Goal: Use online tool/utility: Utilize a website feature to perform a specific function

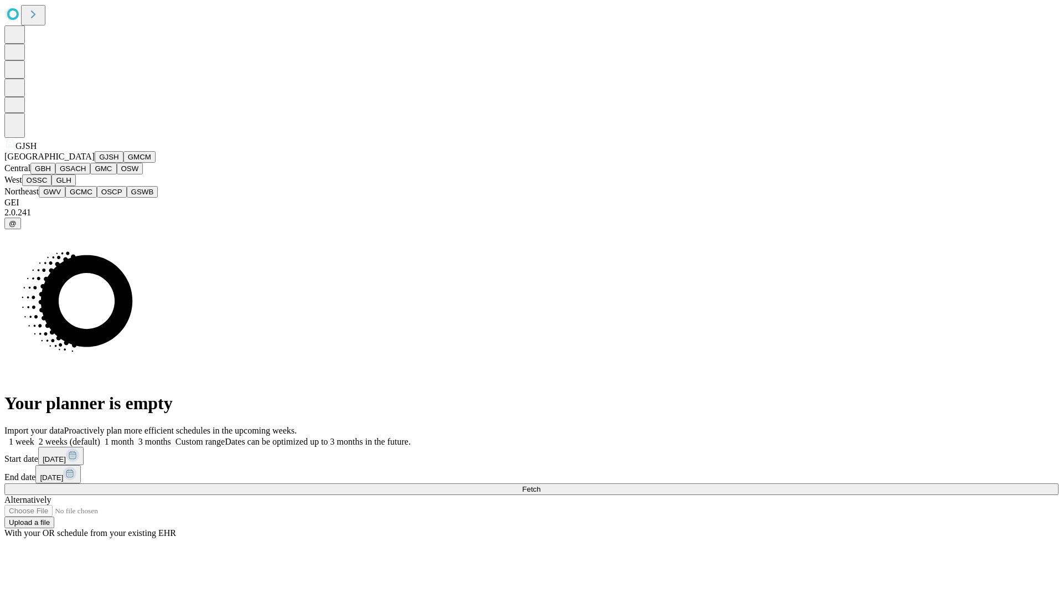
click at [95, 163] on button "GJSH" at bounding box center [109, 157] width 29 height 12
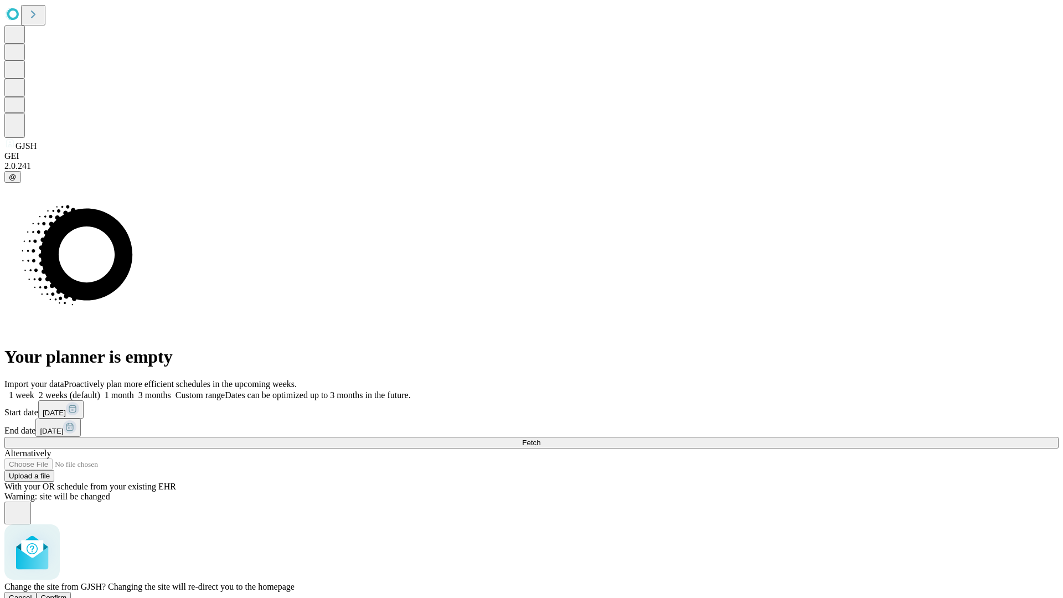
click at [67, 593] on span "Confirm" at bounding box center [54, 597] width 26 height 8
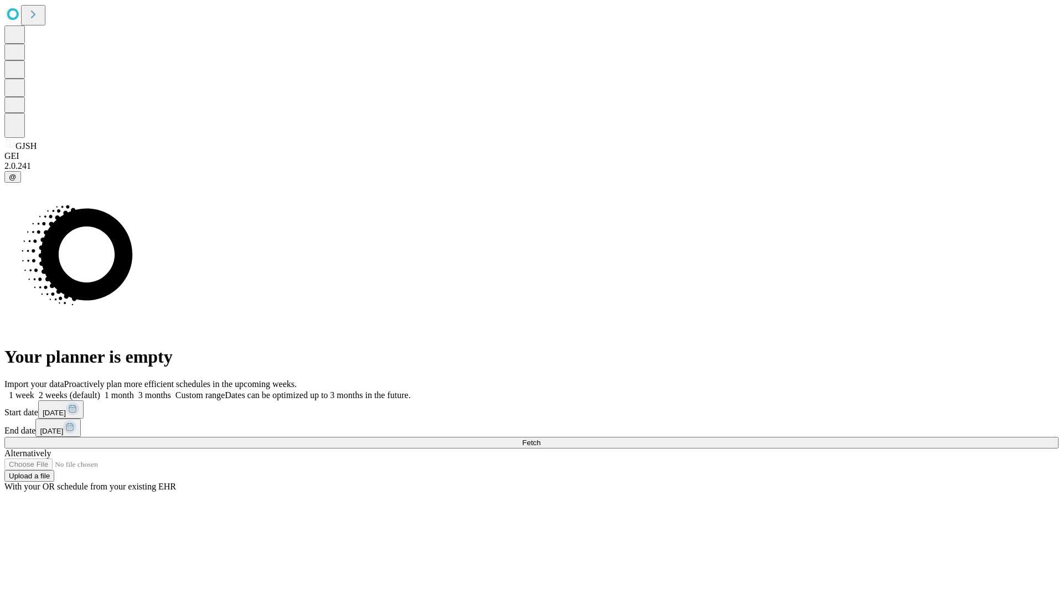
click at [100, 390] on label "2 weeks (default)" at bounding box center [67, 394] width 66 height 9
click at [540, 438] on span "Fetch" at bounding box center [531, 442] width 18 height 8
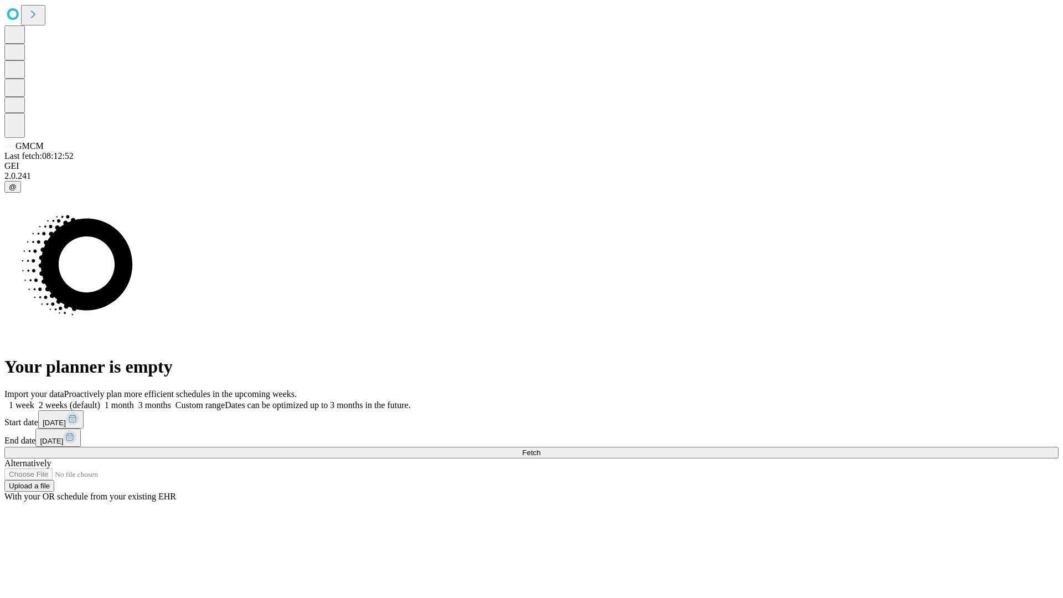
click at [100, 400] on label "2 weeks (default)" at bounding box center [67, 404] width 66 height 9
click at [540, 448] on span "Fetch" at bounding box center [531, 452] width 18 height 8
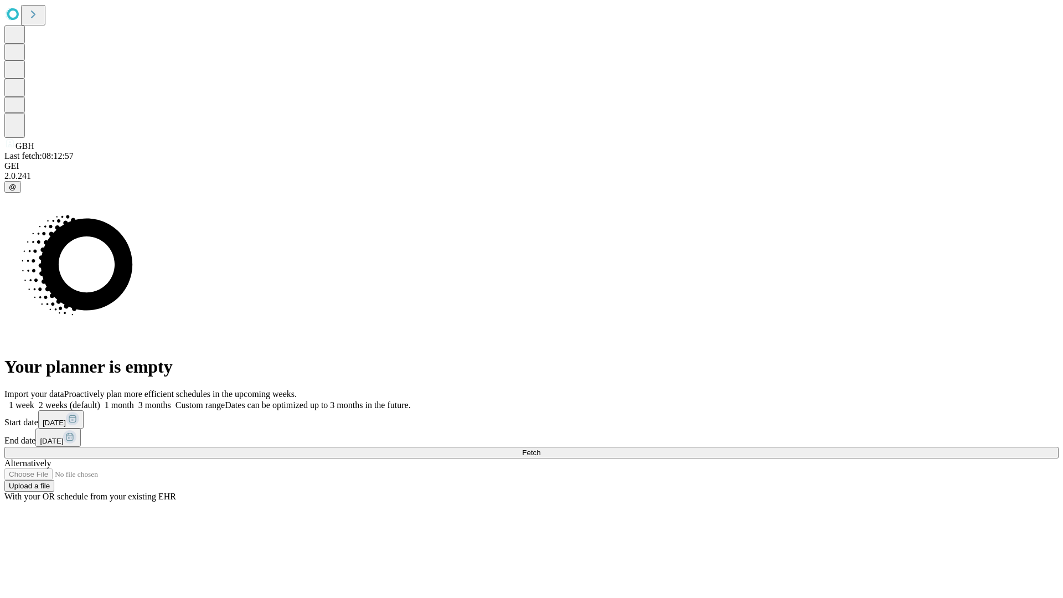
click at [540, 448] on span "Fetch" at bounding box center [531, 452] width 18 height 8
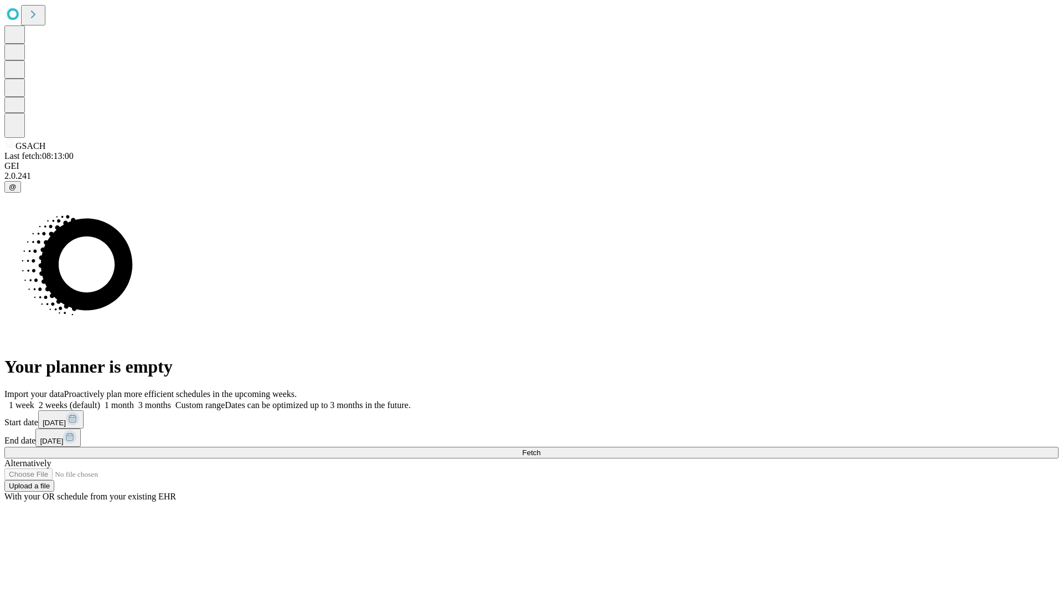
click at [100, 400] on label "2 weeks (default)" at bounding box center [67, 404] width 66 height 9
click at [540, 448] on span "Fetch" at bounding box center [531, 452] width 18 height 8
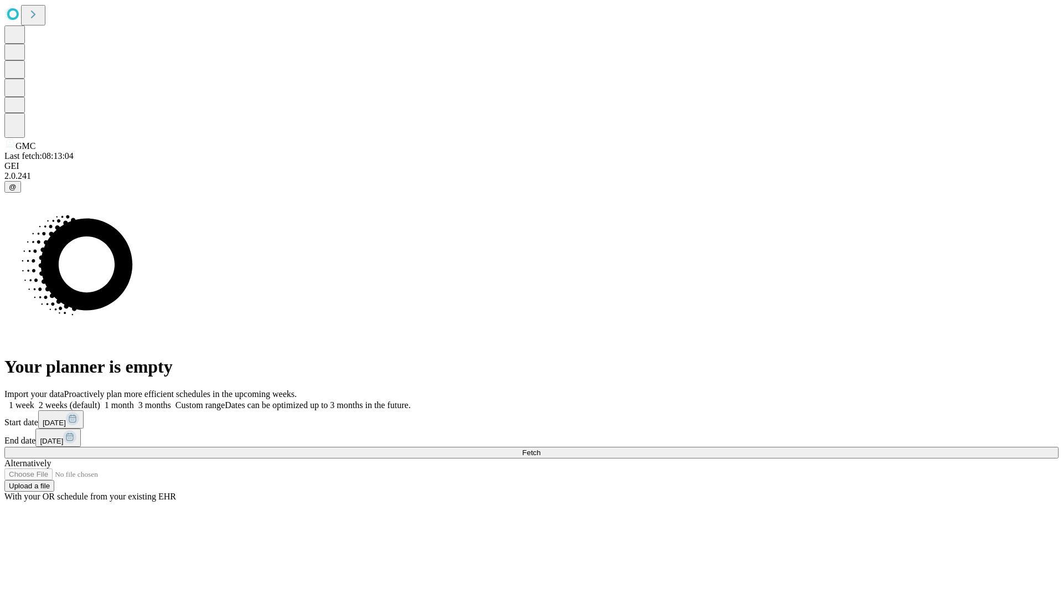
click at [100, 400] on label "2 weeks (default)" at bounding box center [67, 404] width 66 height 9
click at [540, 448] on span "Fetch" at bounding box center [531, 452] width 18 height 8
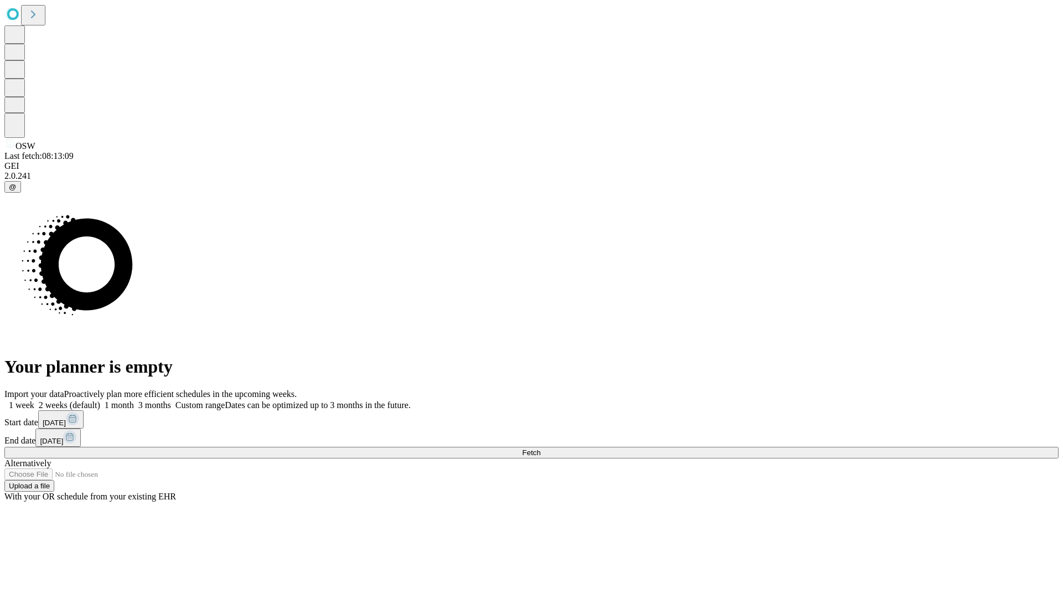
click at [100, 400] on label "2 weeks (default)" at bounding box center [67, 404] width 66 height 9
click at [540, 448] on span "Fetch" at bounding box center [531, 452] width 18 height 8
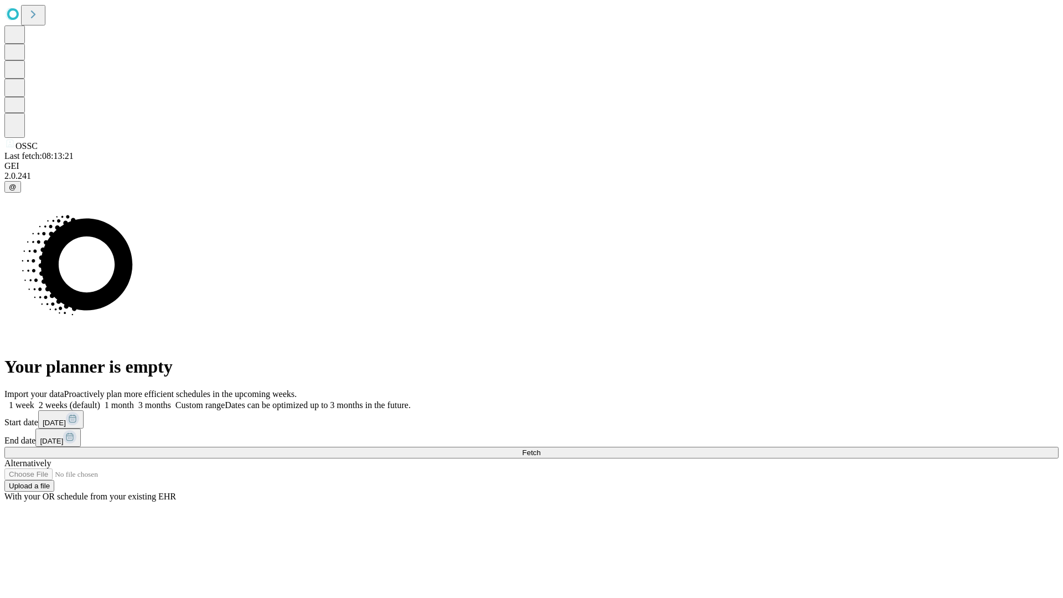
click at [100, 400] on label "2 weeks (default)" at bounding box center [67, 404] width 66 height 9
click at [540, 448] on span "Fetch" at bounding box center [531, 452] width 18 height 8
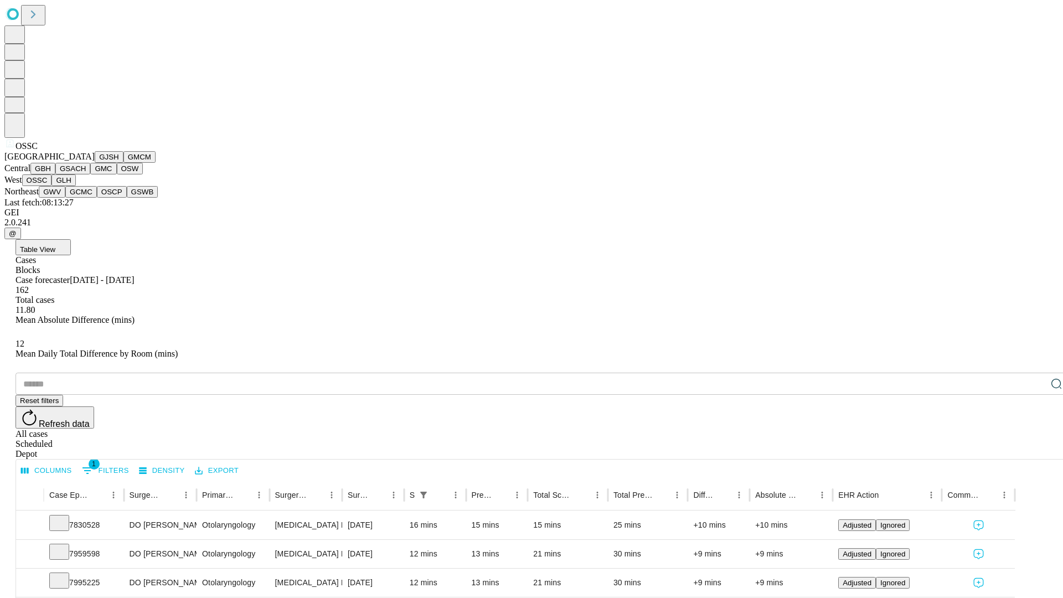
click at [75, 186] on button "GLH" at bounding box center [63, 180] width 24 height 12
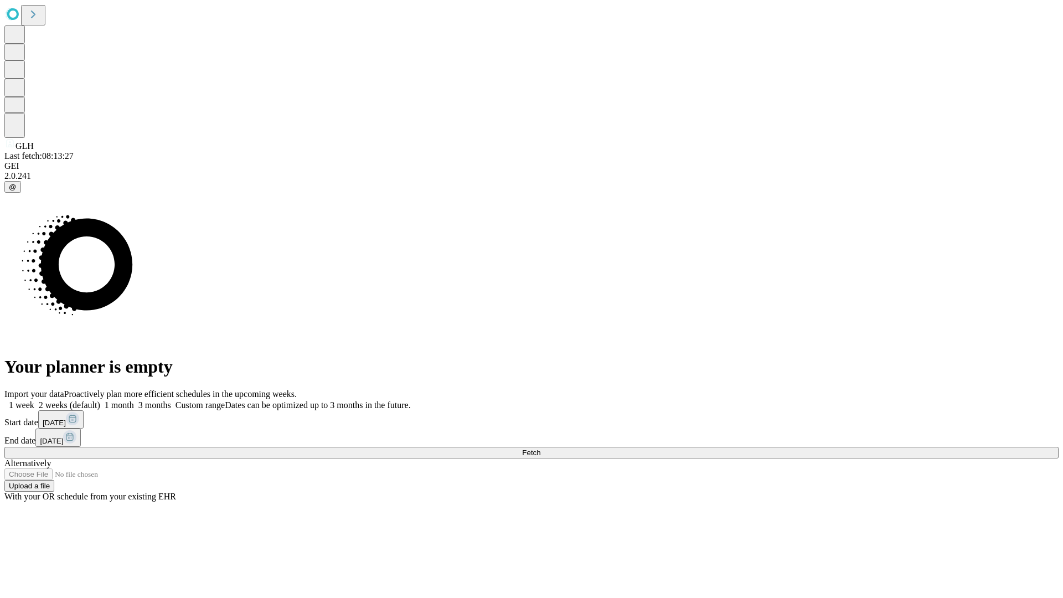
click at [100, 400] on label "2 weeks (default)" at bounding box center [67, 404] width 66 height 9
click at [540, 448] on span "Fetch" at bounding box center [531, 452] width 18 height 8
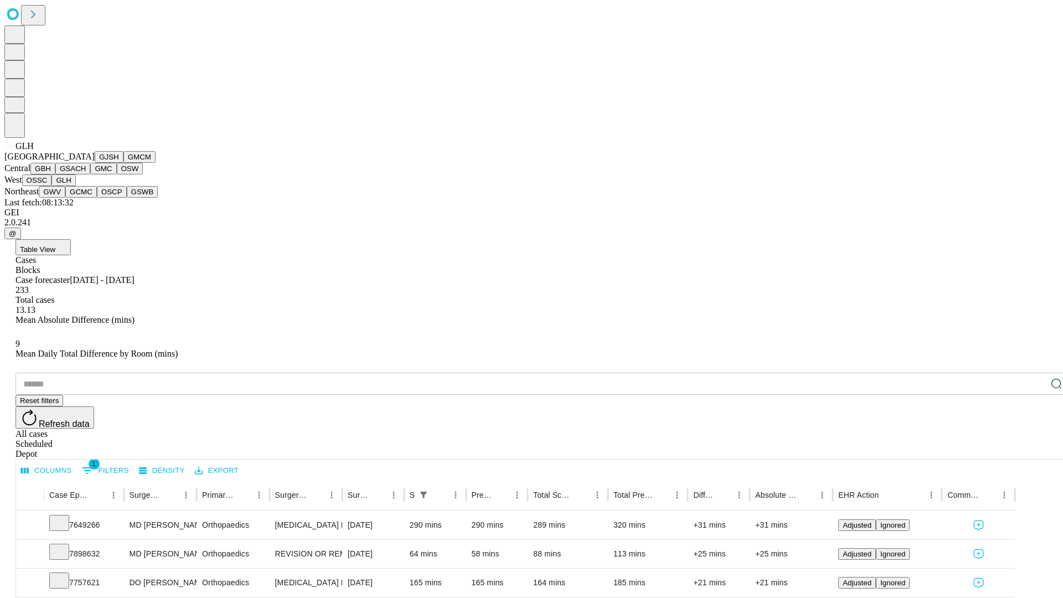
click at [65, 198] on button "GWV" at bounding box center [52, 192] width 27 height 12
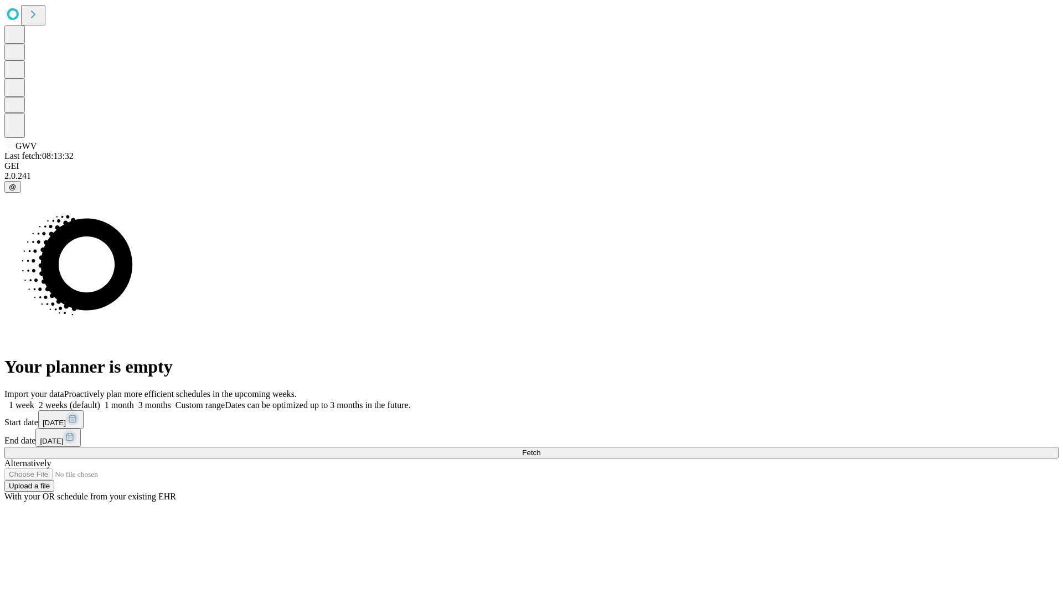
click at [100, 400] on label "2 weeks (default)" at bounding box center [67, 404] width 66 height 9
click at [540, 448] on span "Fetch" at bounding box center [531, 452] width 18 height 8
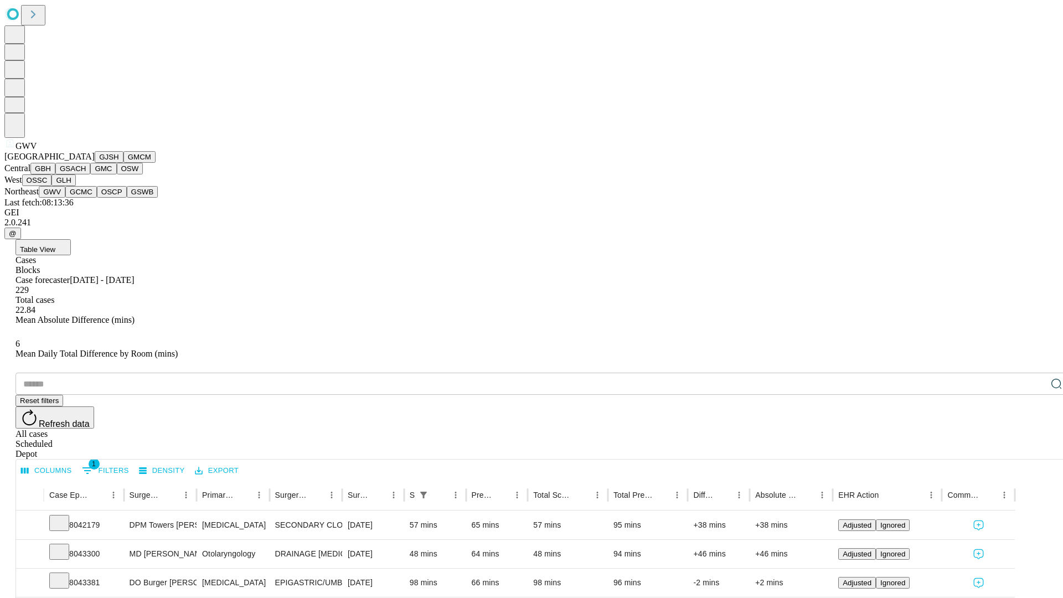
click at [86, 198] on button "GCMC" at bounding box center [81, 192] width 32 height 12
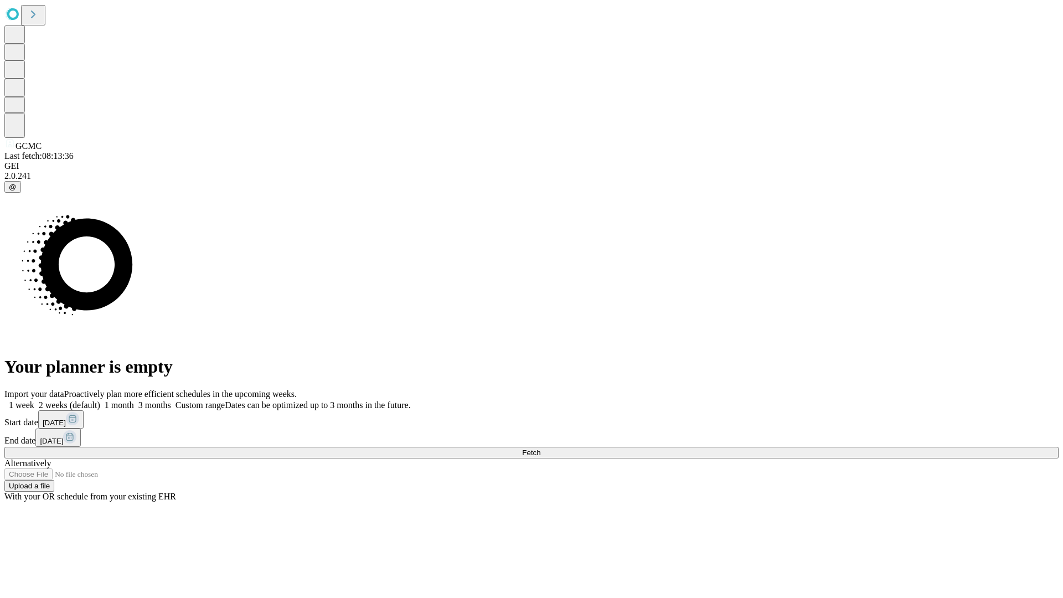
click at [100, 400] on label "2 weeks (default)" at bounding box center [67, 404] width 66 height 9
click at [540, 448] on span "Fetch" at bounding box center [531, 452] width 18 height 8
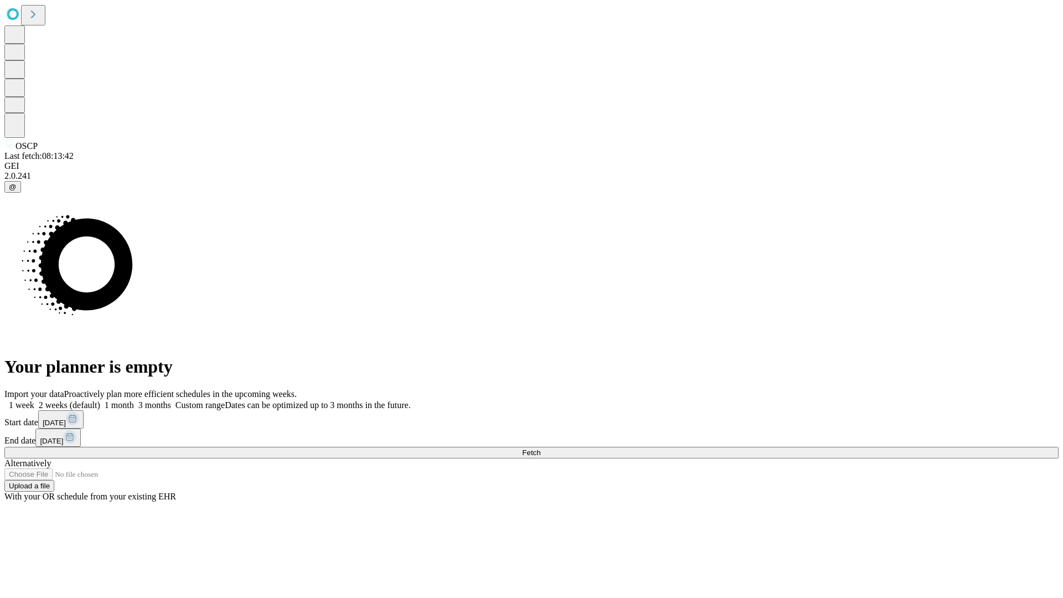
click at [100, 400] on label "2 weeks (default)" at bounding box center [67, 404] width 66 height 9
click at [540, 448] on span "Fetch" at bounding box center [531, 452] width 18 height 8
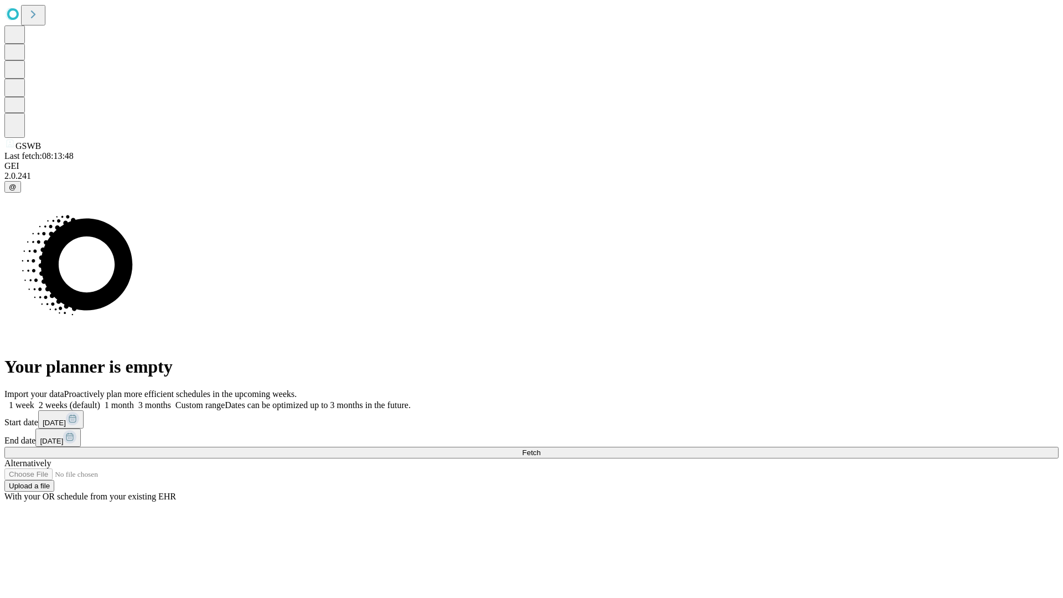
click at [100, 400] on label "2 weeks (default)" at bounding box center [67, 404] width 66 height 9
click at [540, 448] on span "Fetch" at bounding box center [531, 452] width 18 height 8
